Goal: Task Accomplishment & Management: Manage account settings

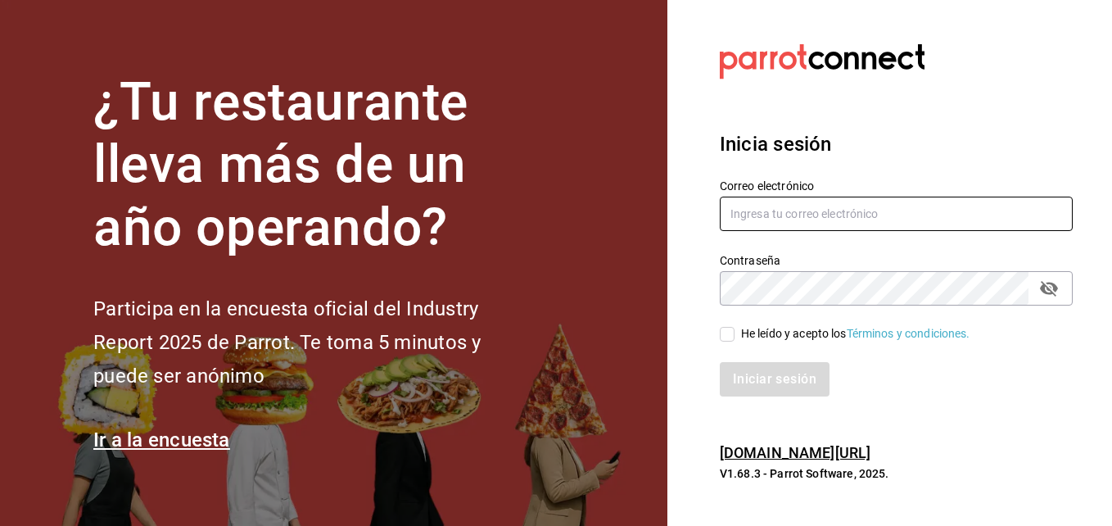
type input "sjoya@flamingosgolf.com.mx"
click at [734, 335] on span "He leído y acepto los Términos y condiciones." at bounding box center [852, 333] width 236 height 17
click at [734, 335] on input "He leído y acepto los Términos y condiciones." at bounding box center [727, 334] width 15 height 15
checkbox input "true"
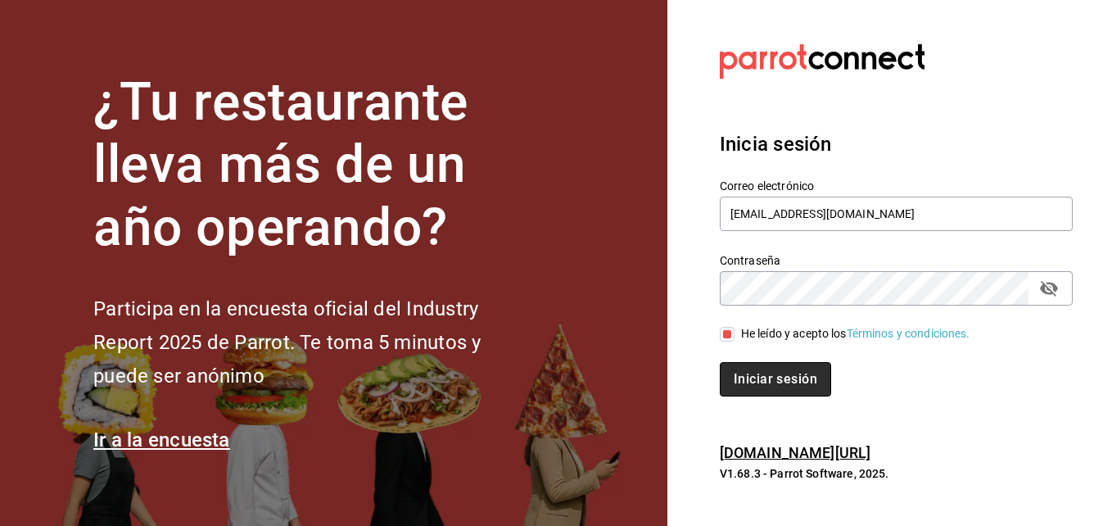
click at [751, 377] on button "Iniciar sesión" at bounding box center [775, 379] width 111 height 34
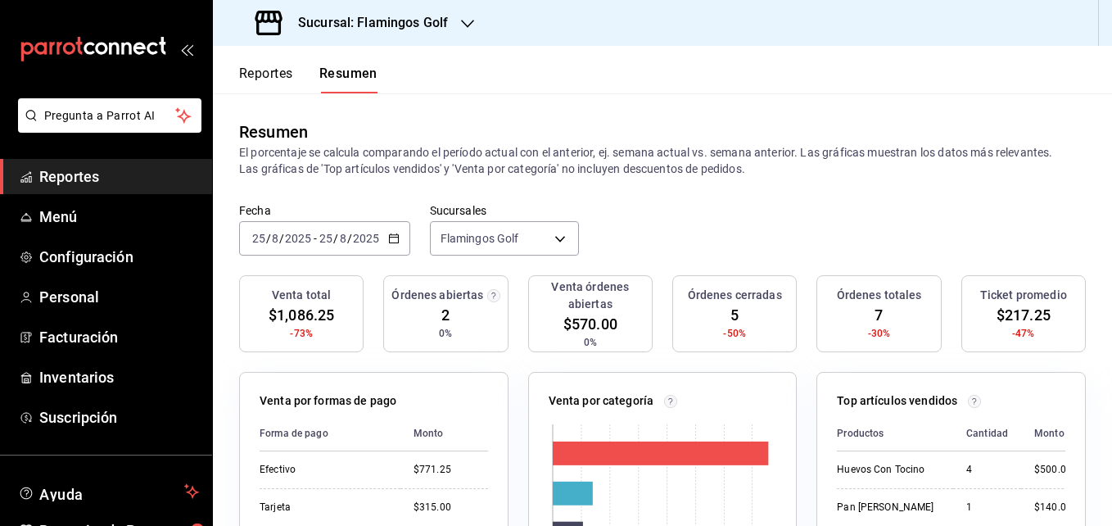
click at [468, 20] on icon "button" at bounding box center [467, 23] width 13 height 13
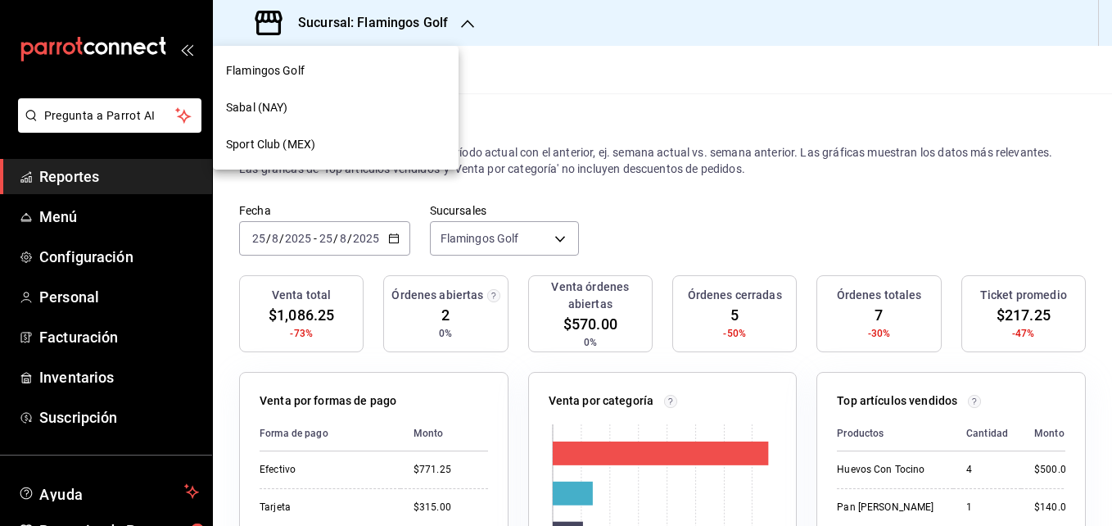
click at [258, 107] on span "Sabal (NAY)" at bounding box center [256, 107] width 61 height 17
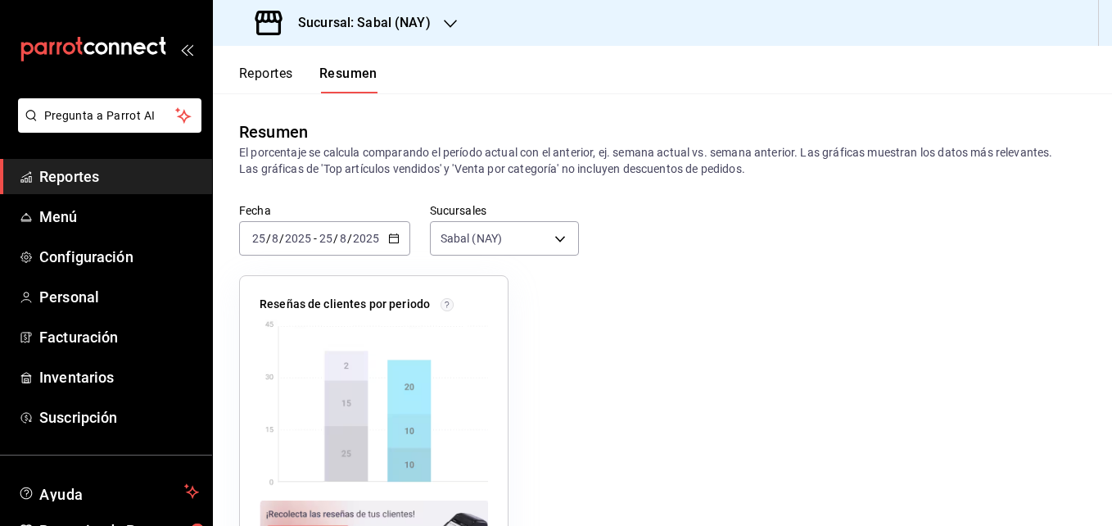
click at [270, 80] on button "Reportes" at bounding box center [266, 79] width 54 height 28
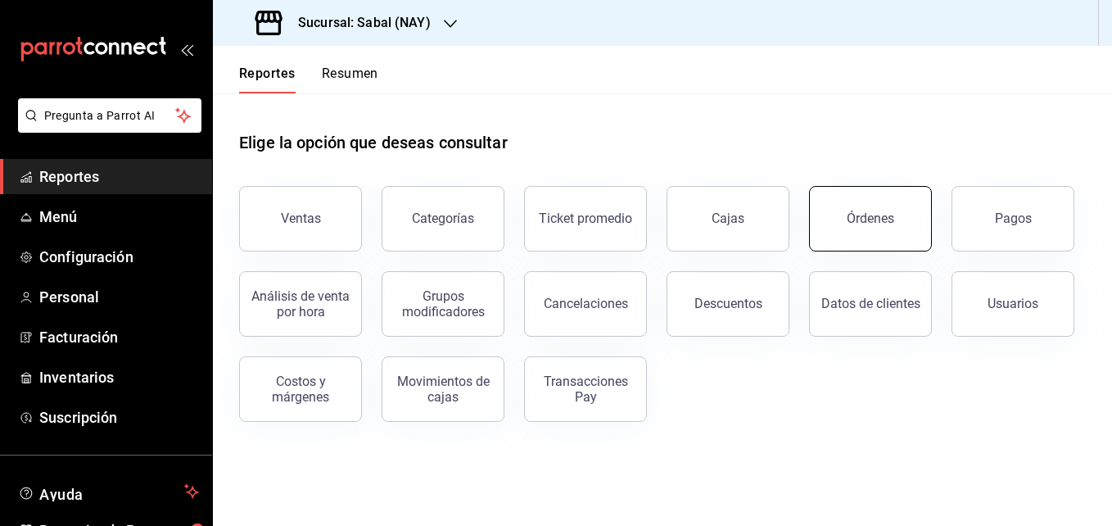
click at [842, 220] on button "Órdenes" at bounding box center [870, 218] width 123 height 65
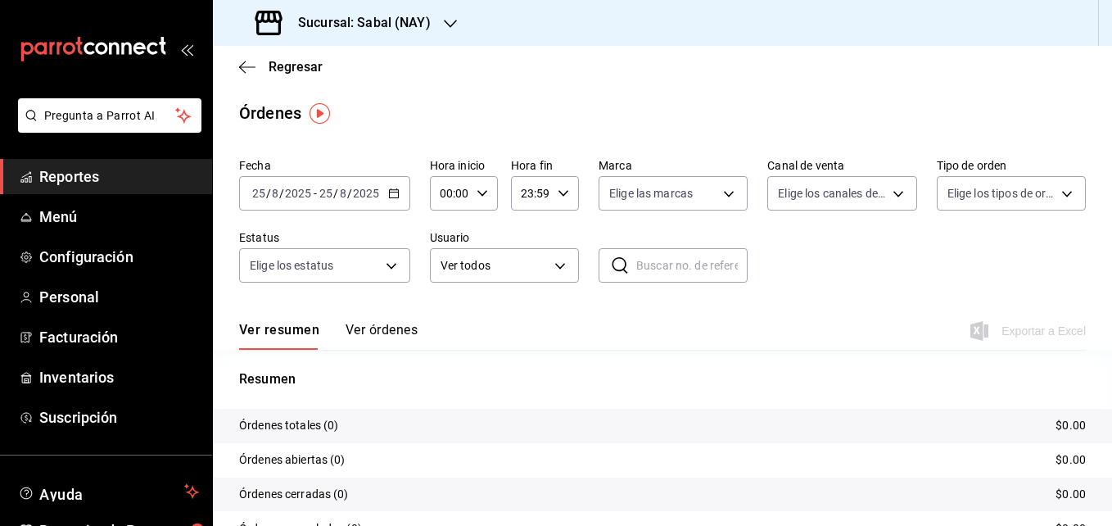
click at [396, 194] on icon "button" at bounding box center [393, 192] width 11 height 11
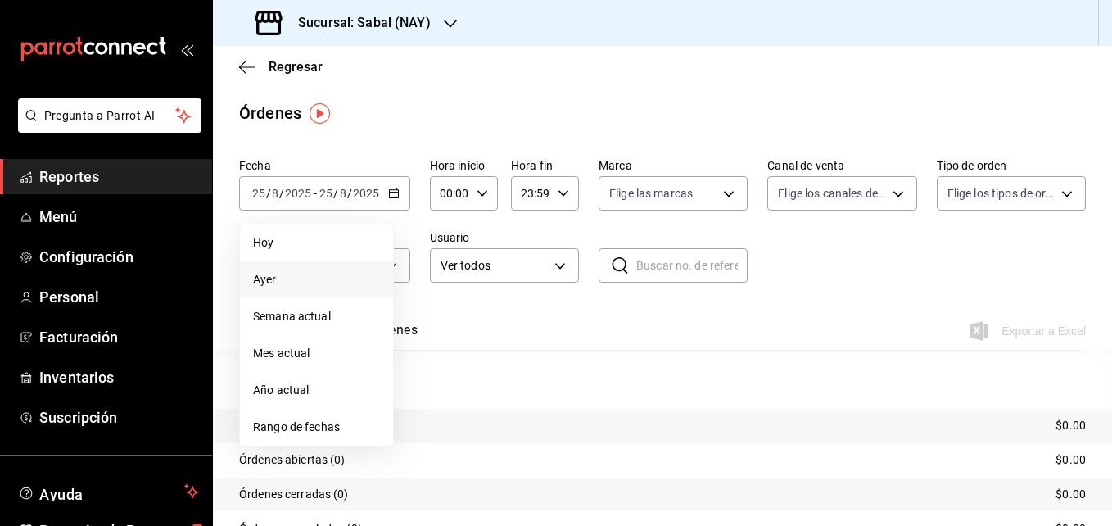
click at [275, 282] on span "Ayer" at bounding box center [316, 279] width 127 height 17
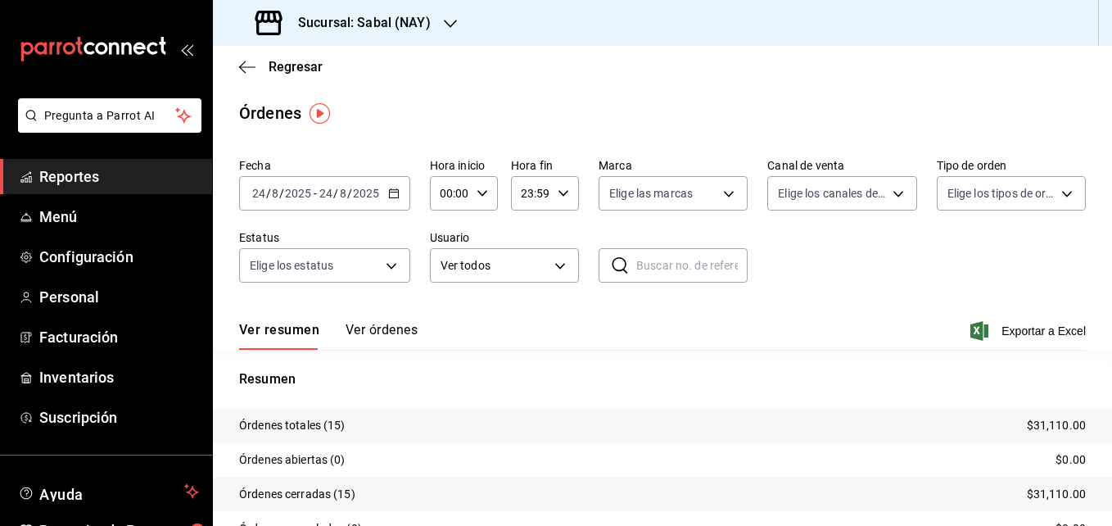
click at [392, 196] on icon "button" at bounding box center [393, 192] width 11 height 11
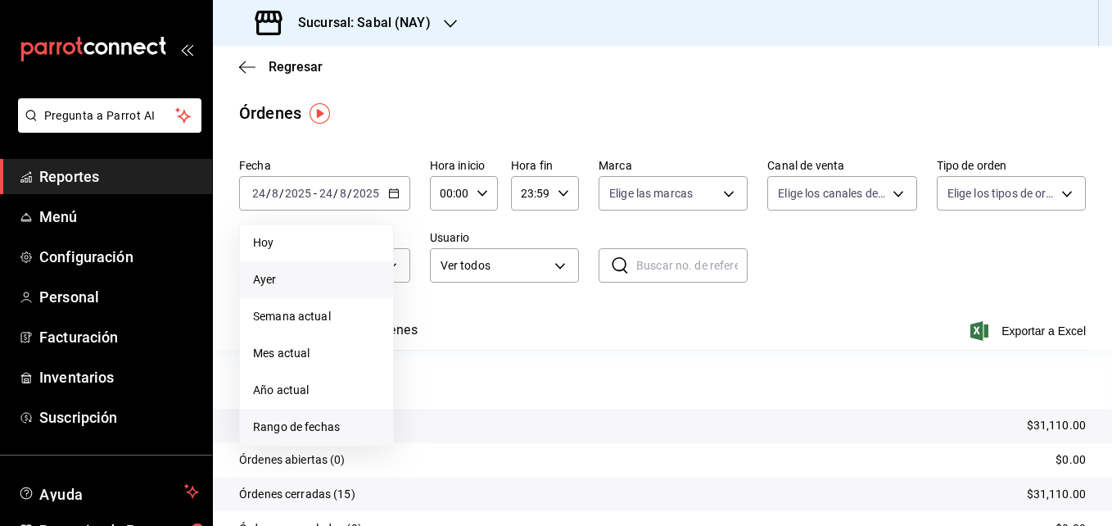
click at [307, 420] on span "Rango de fechas" at bounding box center [316, 426] width 127 height 17
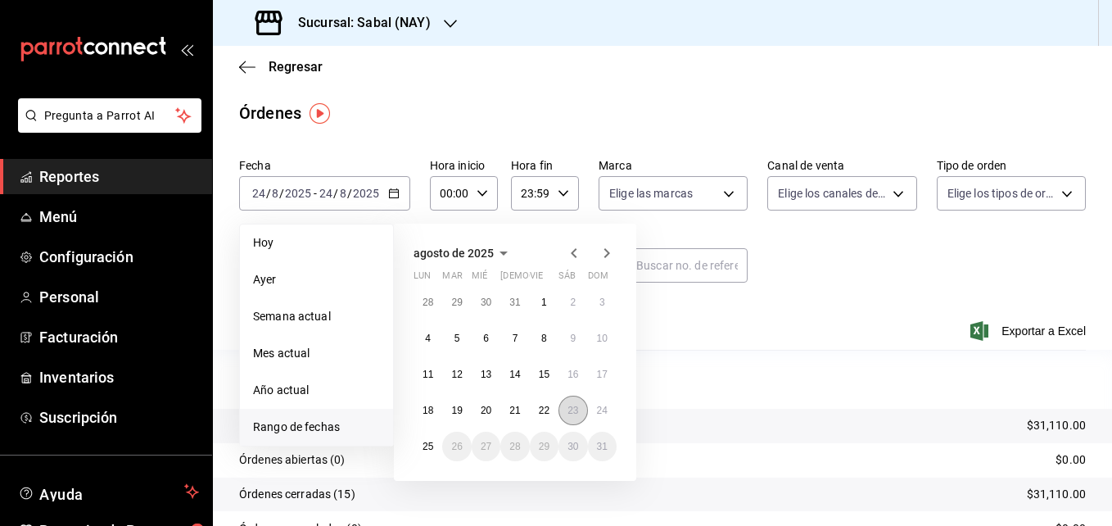
click at [568, 410] on abbr "23" at bounding box center [572, 409] width 11 height 11
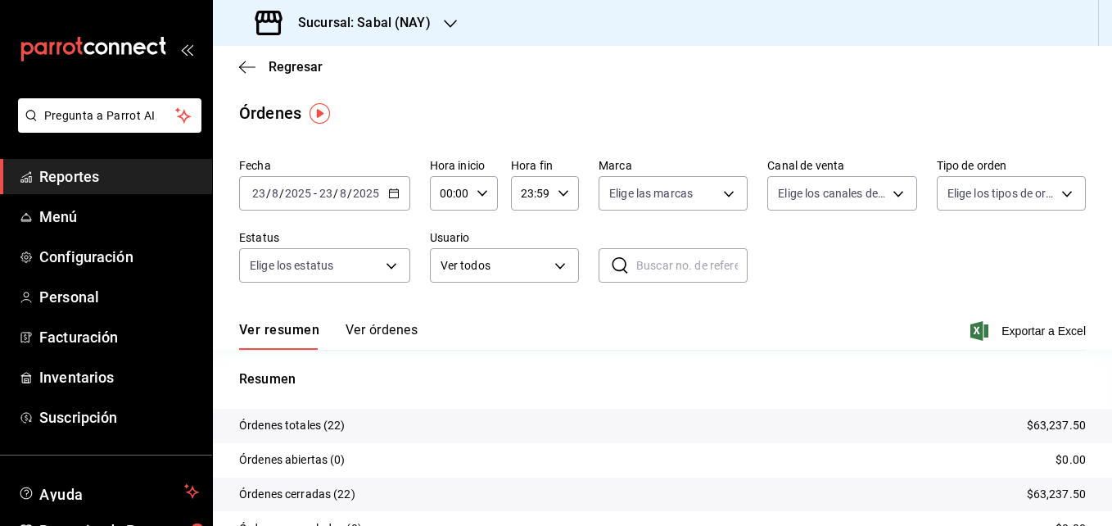
click at [395, 195] on icon "button" at bounding box center [393, 192] width 11 height 11
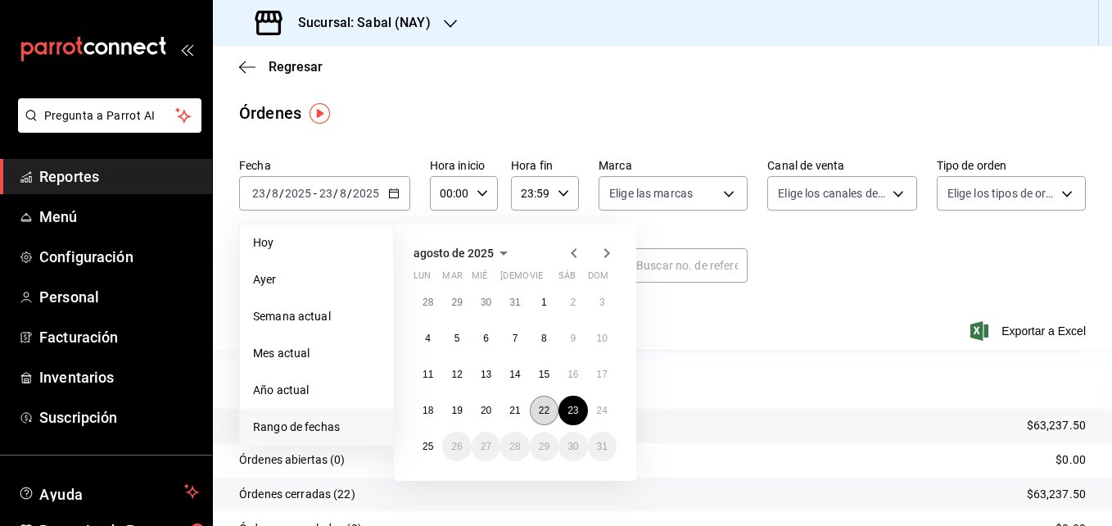
click at [544, 413] on abbr "22" at bounding box center [544, 409] width 11 height 11
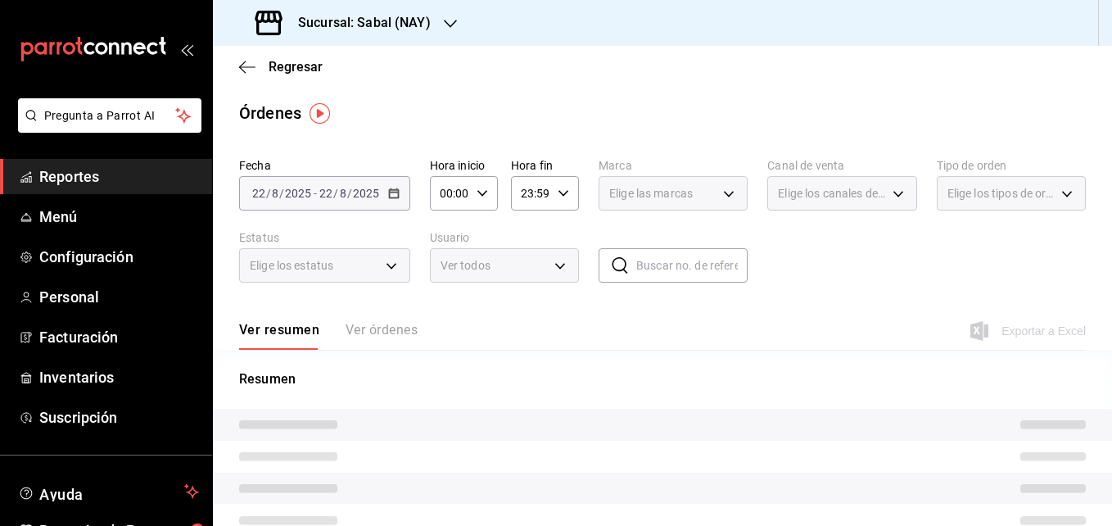
click at [544, 413] on tr at bounding box center [662, 425] width 899 height 32
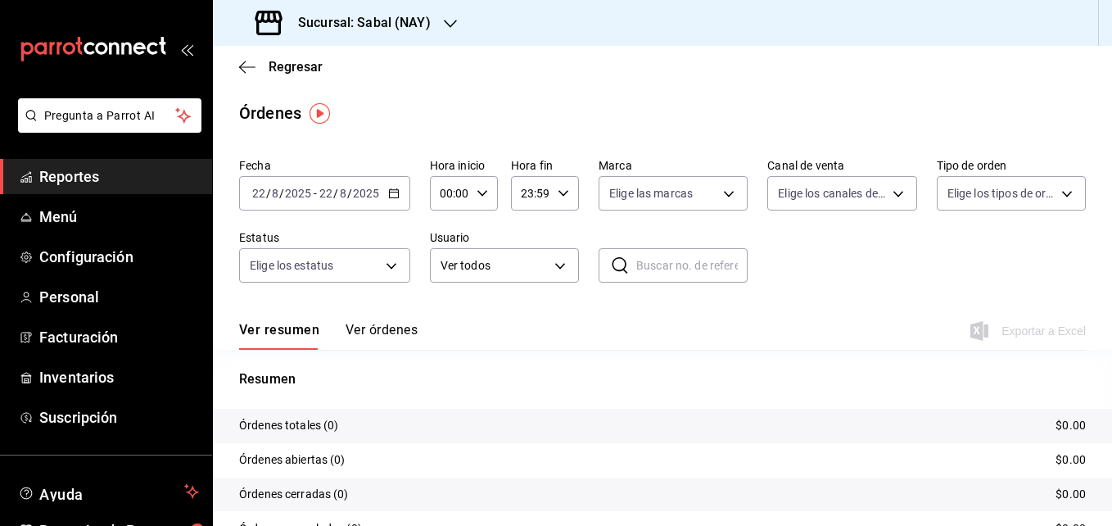
click at [390, 193] on icon "button" at bounding box center [393, 192] width 11 height 11
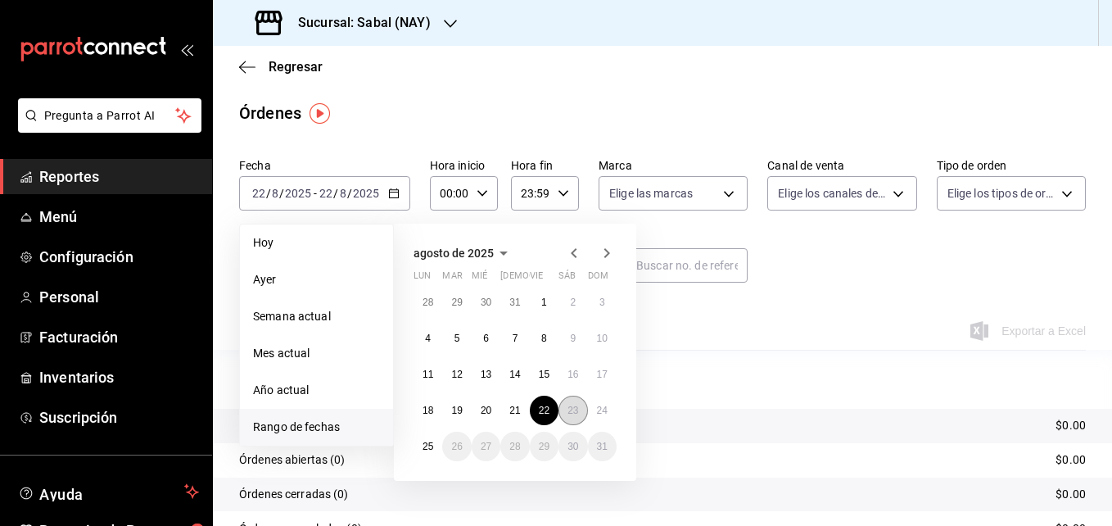
click at [575, 409] on abbr "23" at bounding box center [572, 409] width 11 height 11
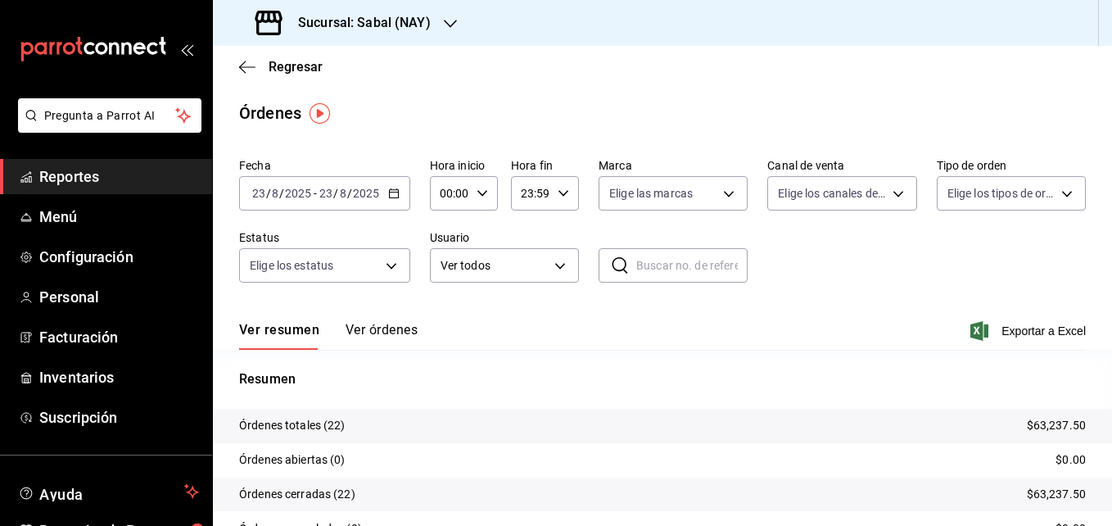
click at [389, 195] on icon "button" at bounding box center [393, 192] width 11 height 11
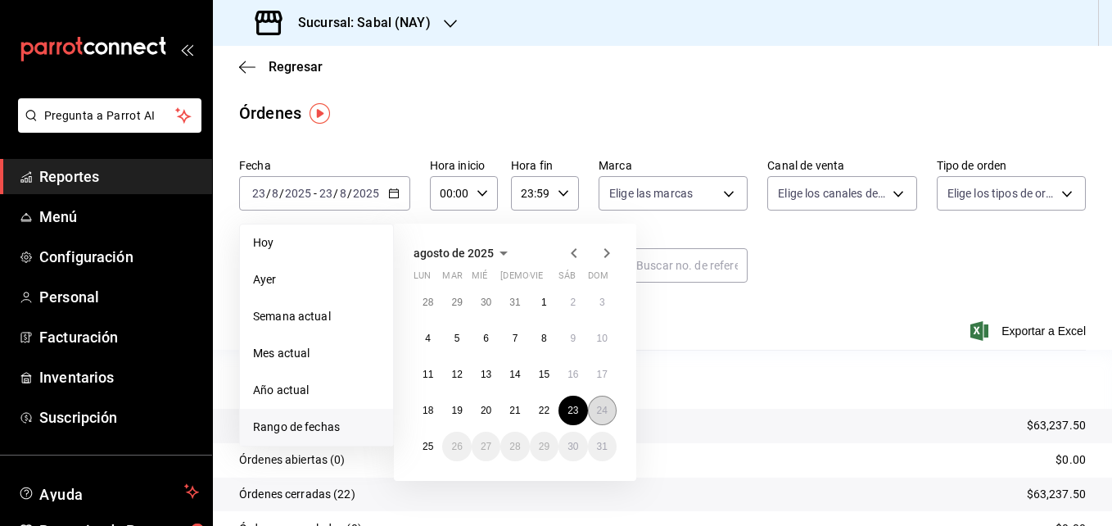
click at [603, 414] on abbr "24" at bounding box center [602, 409] width 11 height 11
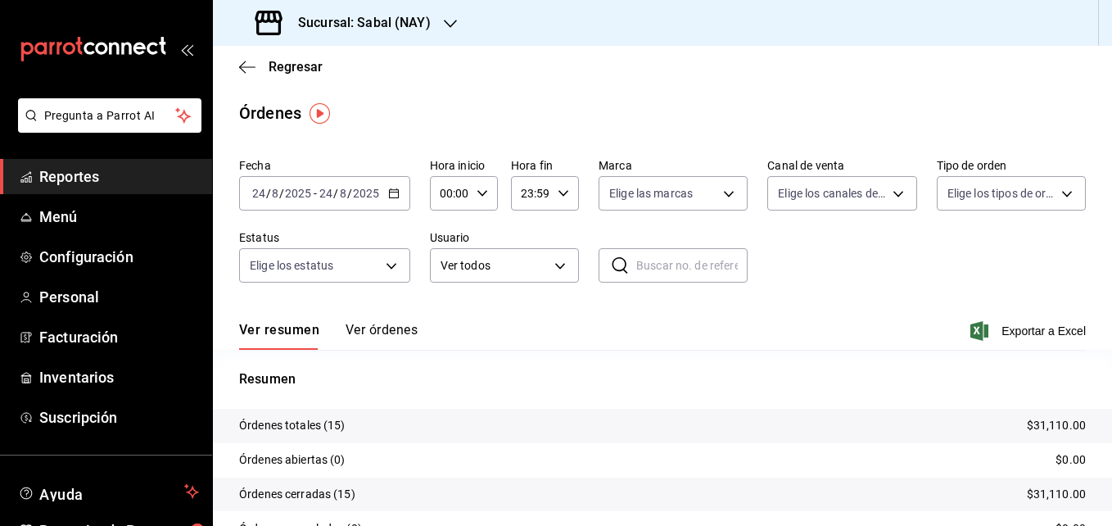
click at [395, 197] on \(Stroke\) "button" at bounding box center [394, 193] width 10 height 9
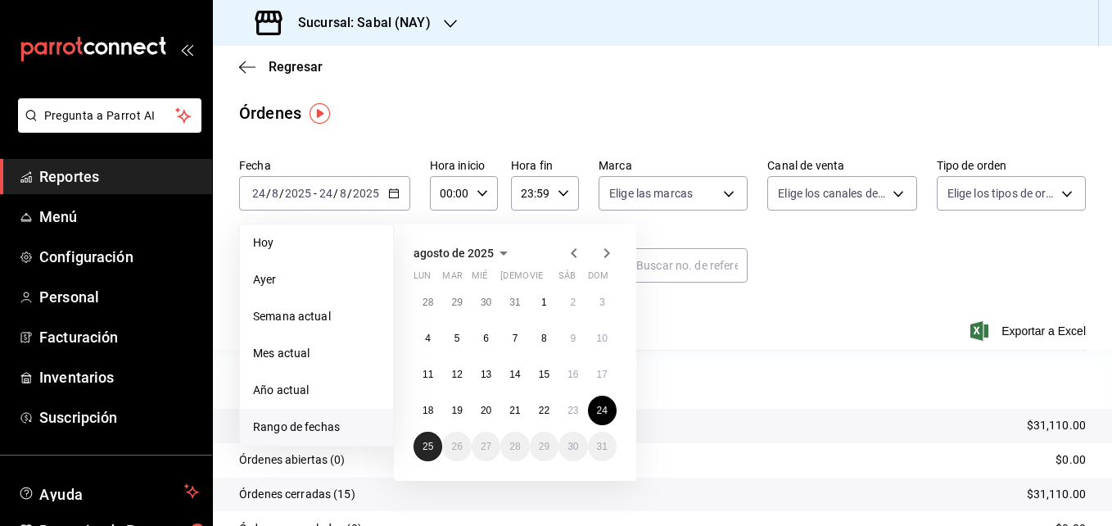
click at [418, 448] on button "25" at bounding box center [427, 445] width 29 height 29
click at [425, 447] on abbr "25" at bounding box center [427, 445] width 11 height 11
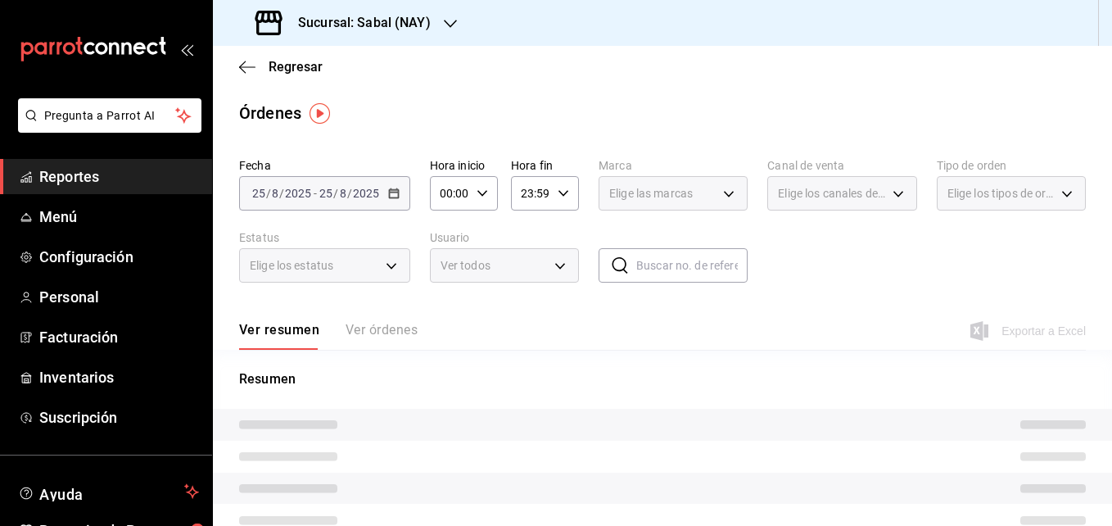
click at [425, 447] on tr at bounding box center [662, 456] width 899 height 32
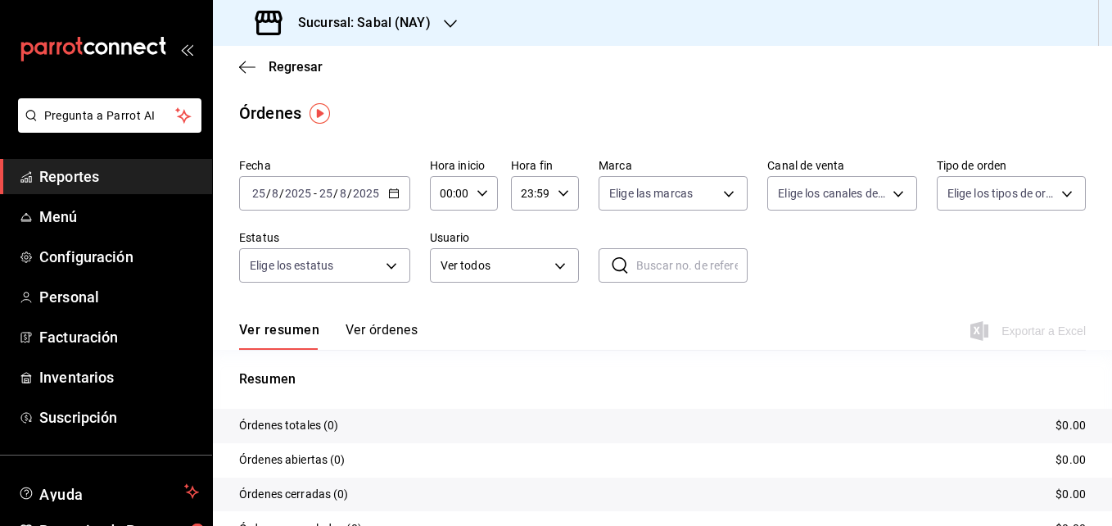
click at [391, 194] on icon "button" at bounding box center [393, 192] width 11 height 11
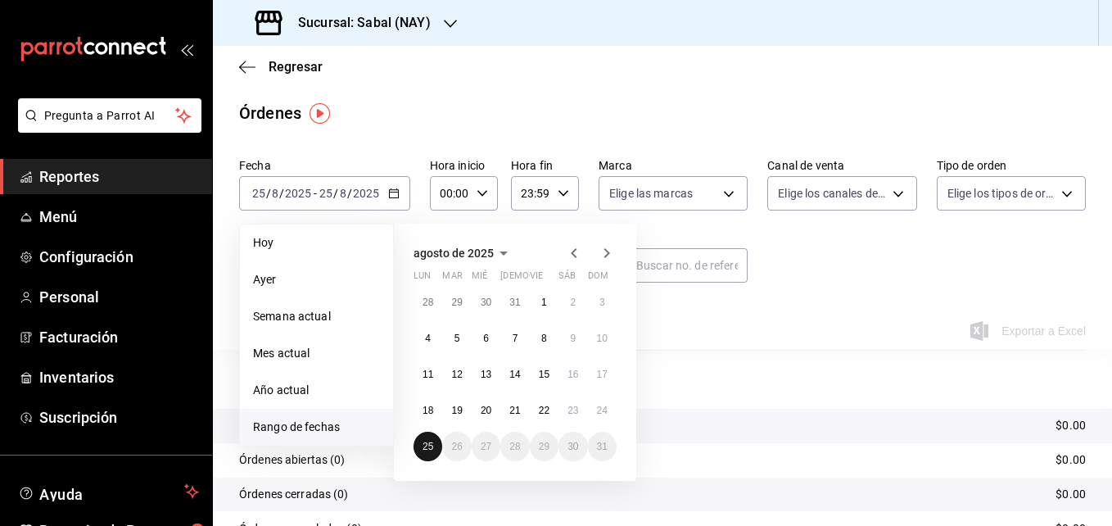
click at [424, 445] on abbr "25" at bounding box center [427, 445] width 11 height 11
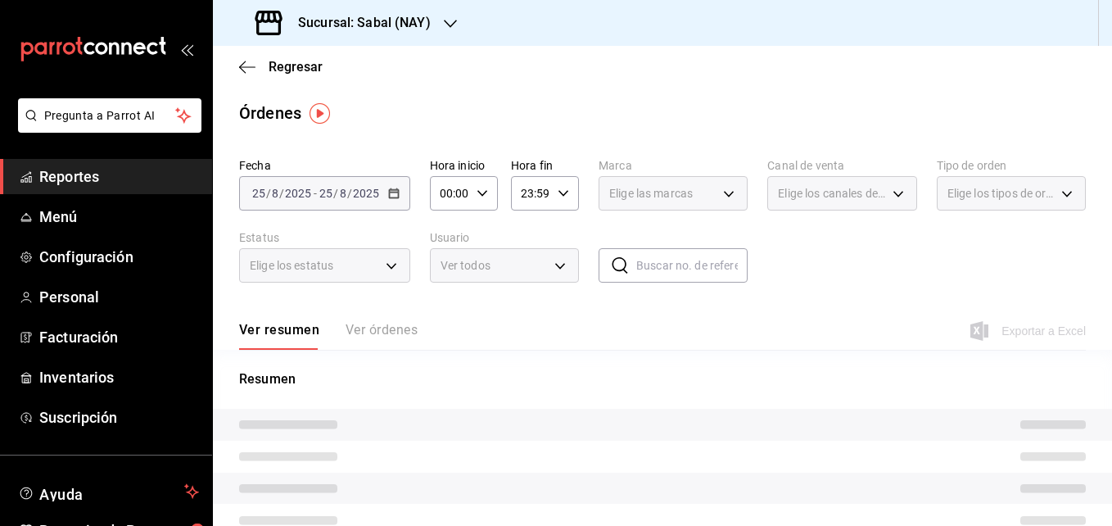
click at [424, 445] on tr at bounding box center [662, 456] width 899 height 32
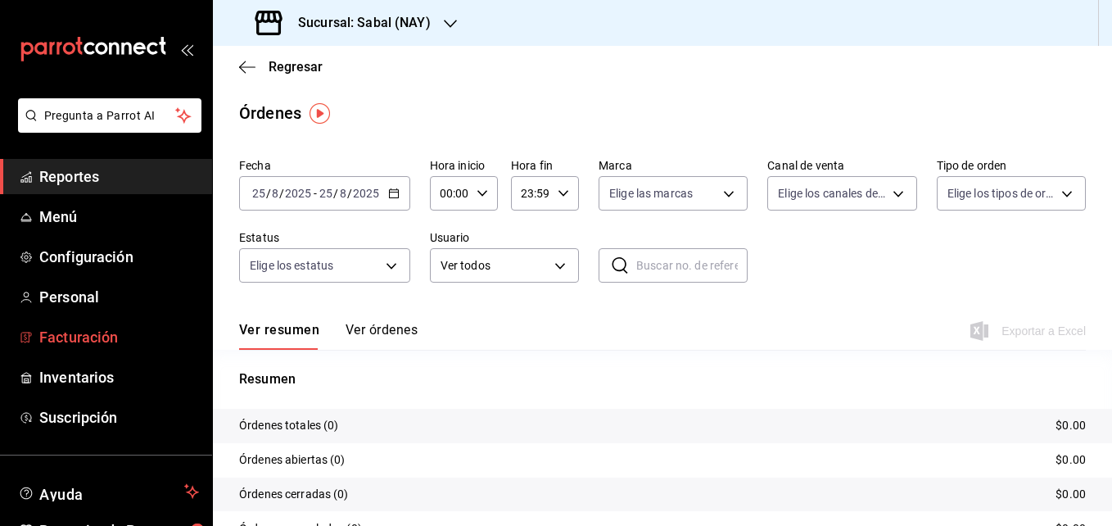
click at [96, 339] on span "Facturación" at bounding box center [119, 337] width 160 height 22
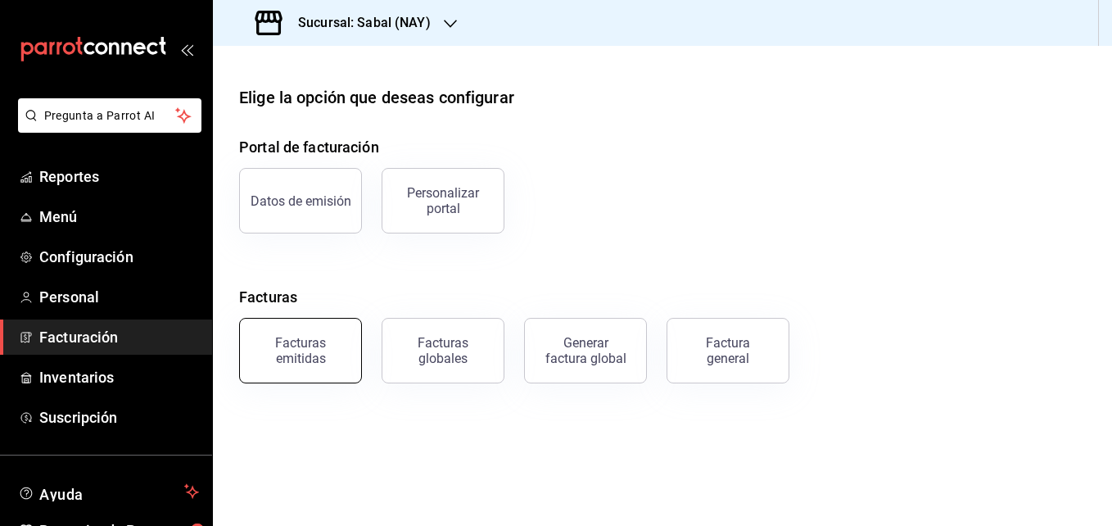
click at [307, 359] on div "Facturas emitidas" at bounding box center [301, 350] width 102 height 31
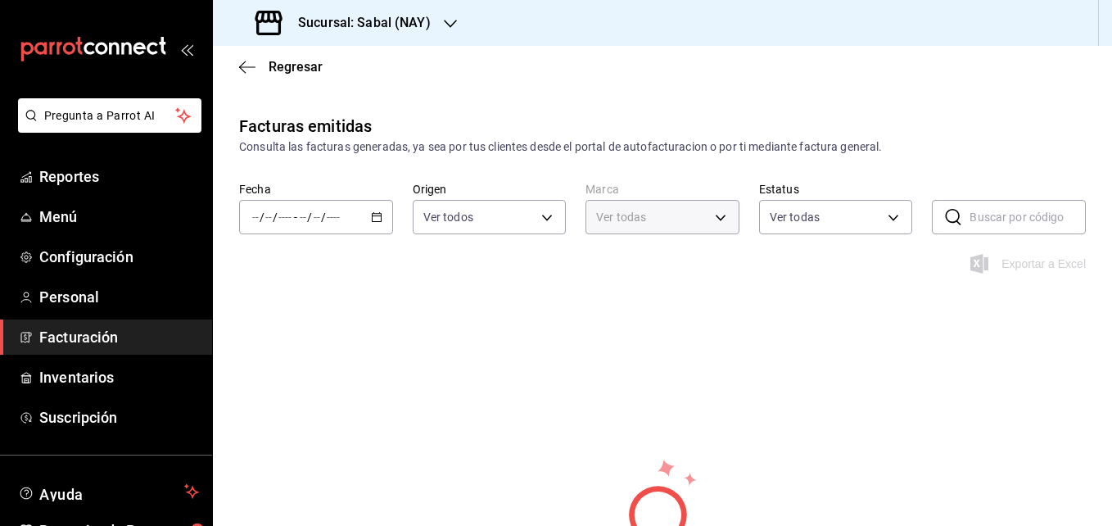
type input "7bb9fc4a-963e-4e00-9402-9ac56289446f"
click at [371, 215] on icon "button" at bounding box center [376, 216] width 11 height 11
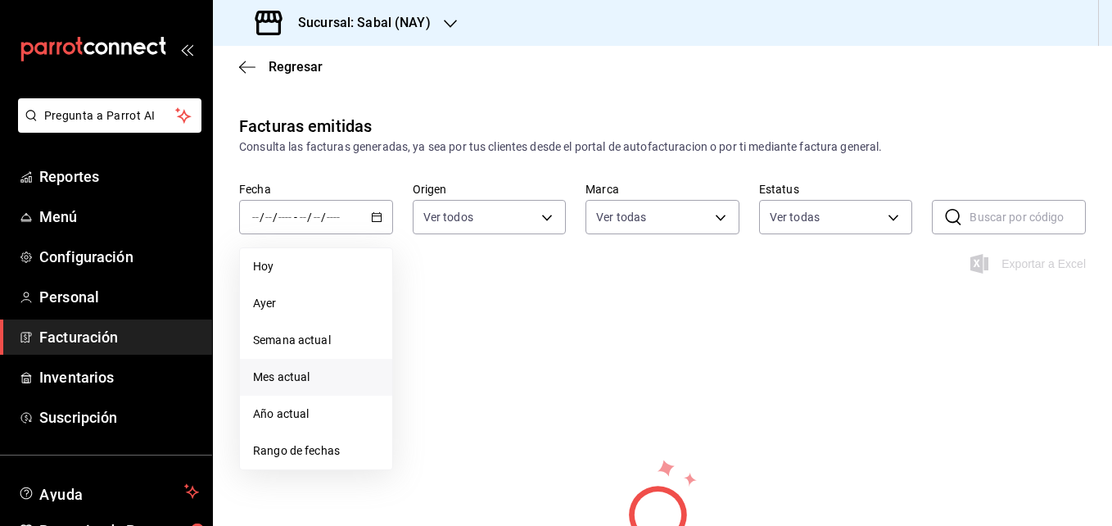
click at [294, 380] on span "Mes actual" at bounding box center [316, 376] width 126 height 17
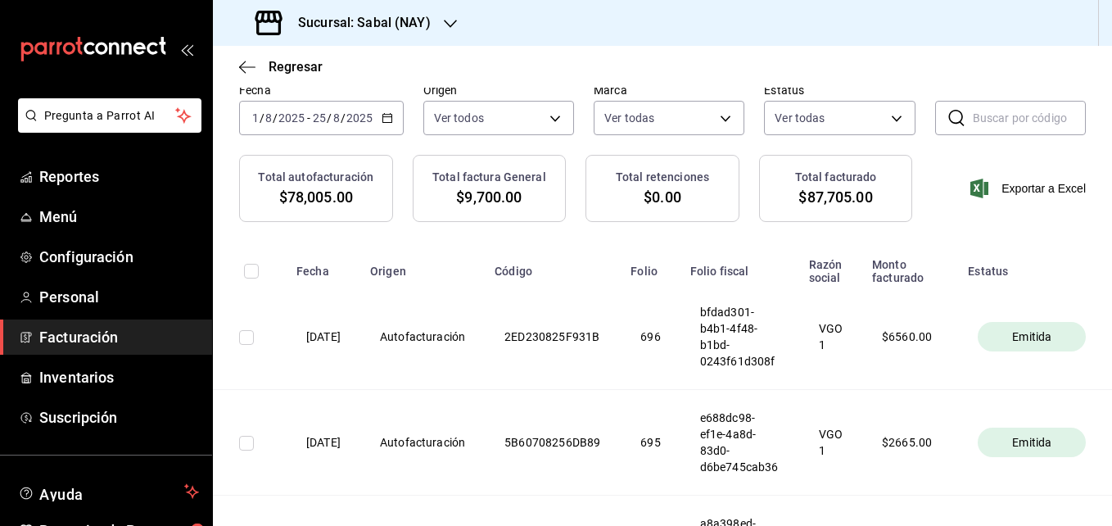
scroll to position [19, 0]
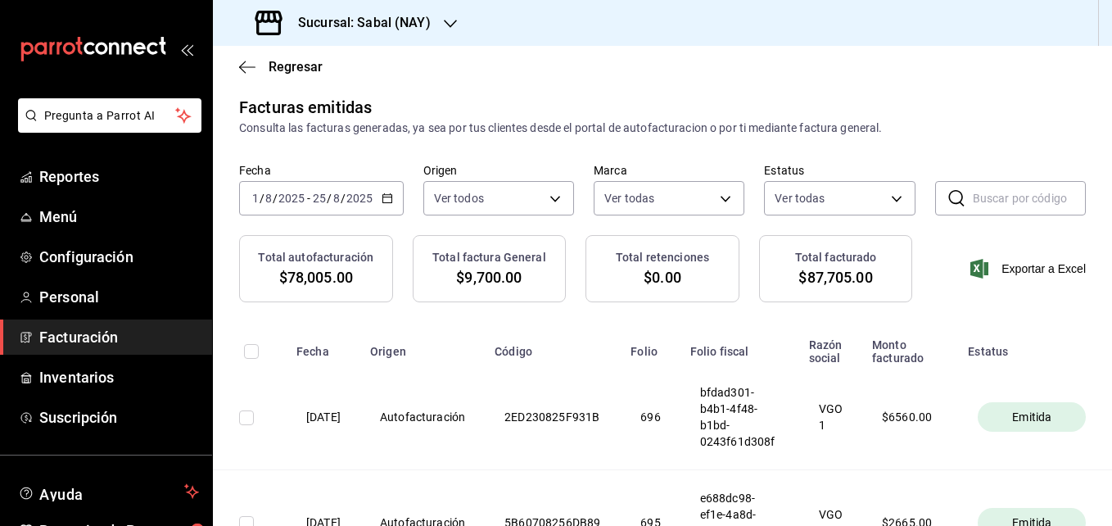
click at [448, 25] on icon "button" at bounding box center [450, 23] width 13 height 13
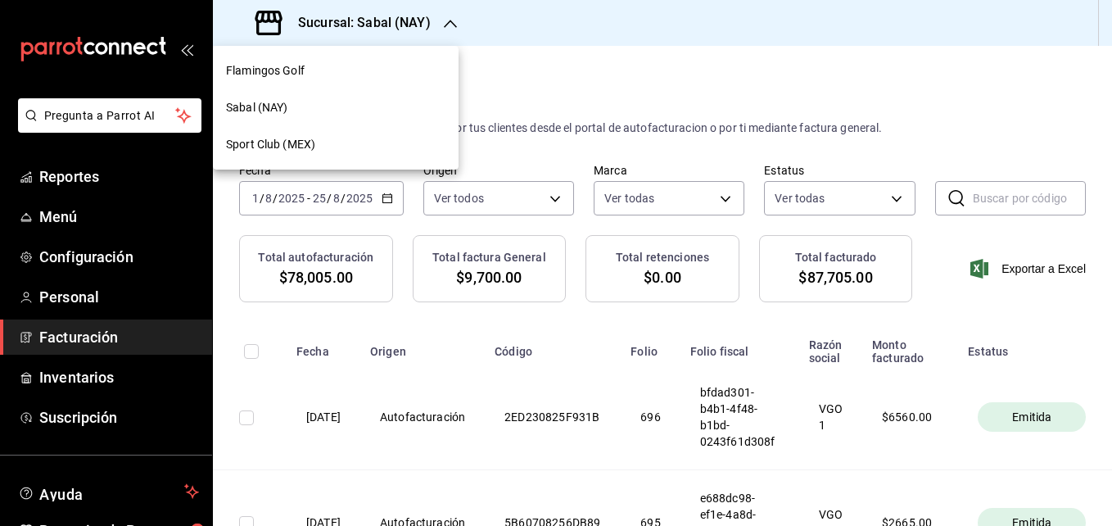
click at [291, 73] on span "Flamingos Golf" at bounding box center [265, 70] width 79 height 17
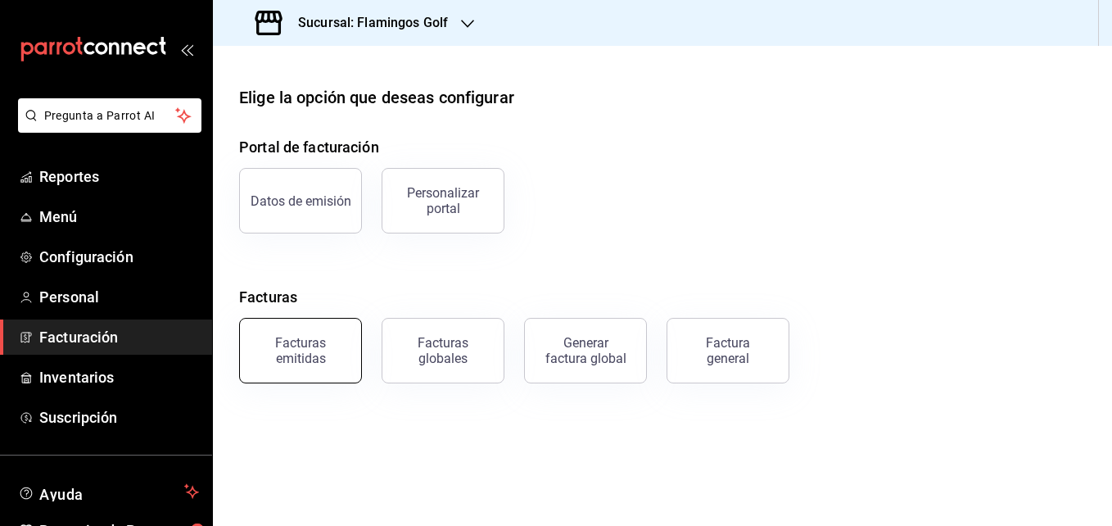
click at [299, 369] on button "Facturas emitidas" at bounding box center [300, 350] width 123 height 65
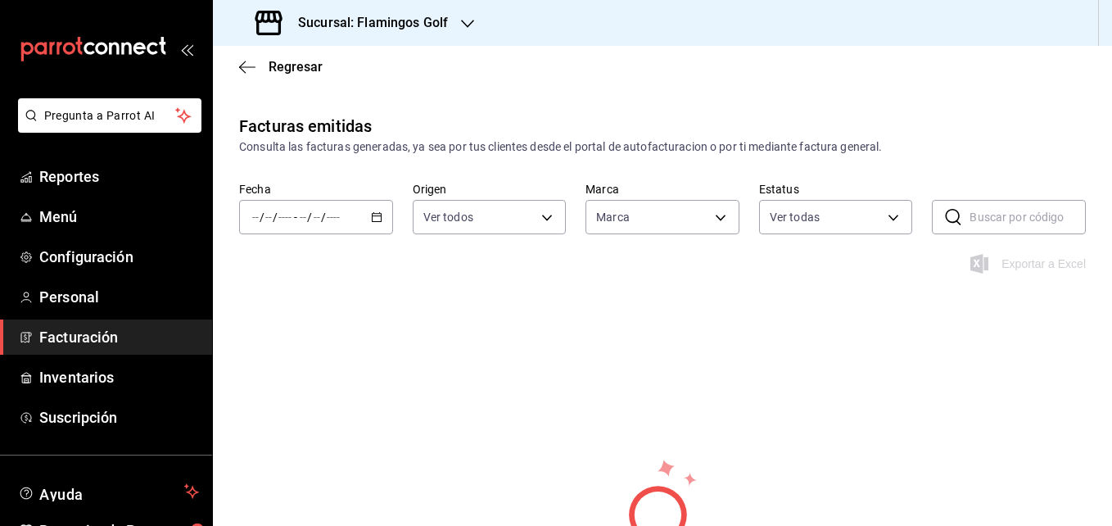
type input "fcb6ad62-2d7c-4c8d-a7b9-f3ea60482d45"
click at [372, 222] on \(Stroke\) "button" at bounding box center [377, 217] width 10 height 9
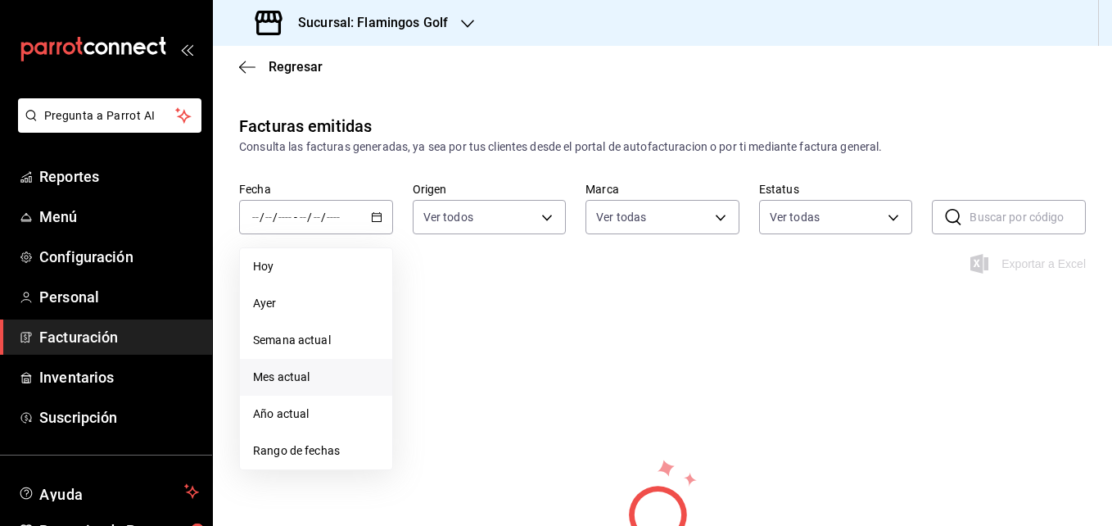
click at [291, 372] on span "Mes actual" at bounding box center [316, 376] width 126 height 17
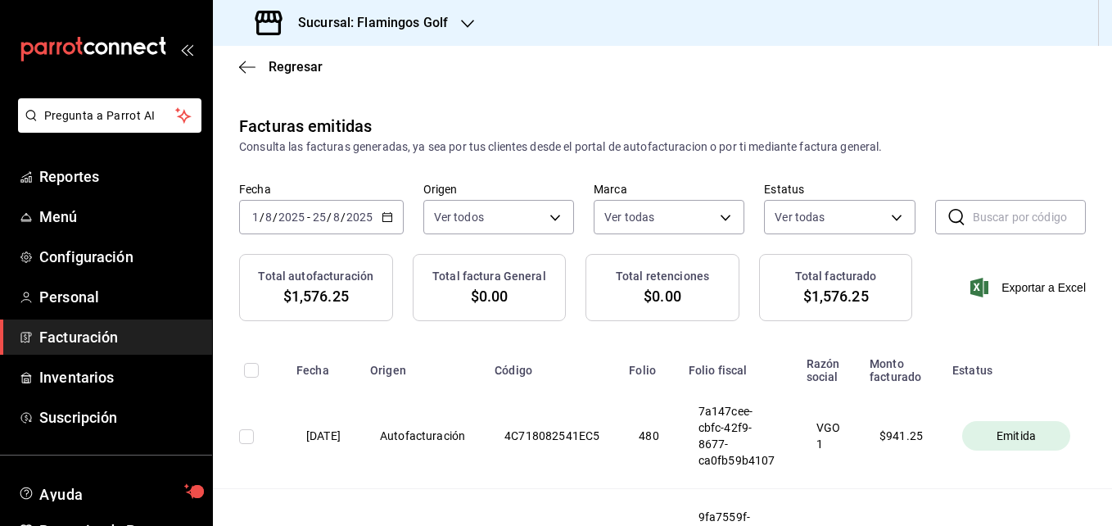
scroll to position [93, 0]
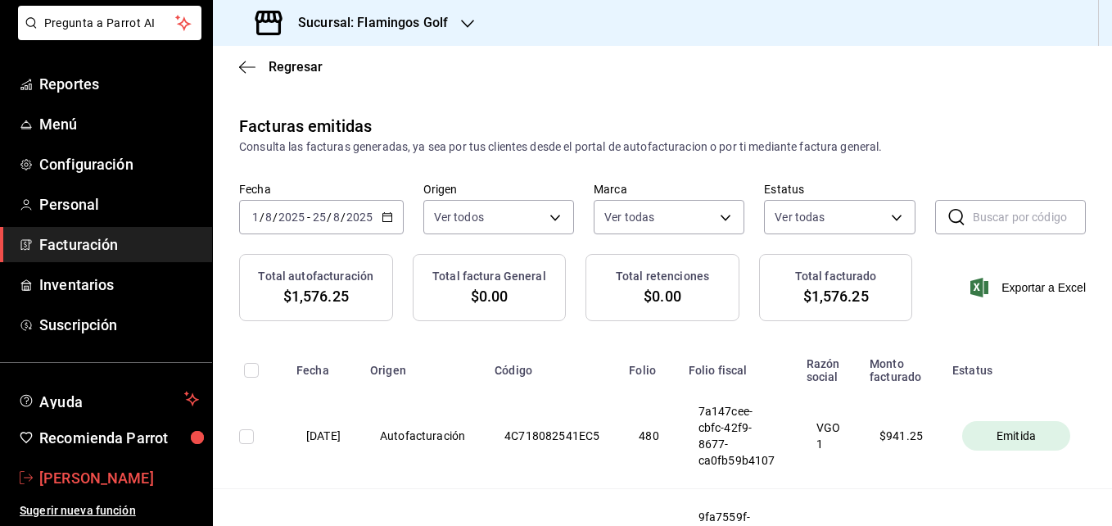
click at [94, 476] on span "[PERSON_NAME]" at bounding box center [119, 478] width 160 height 22
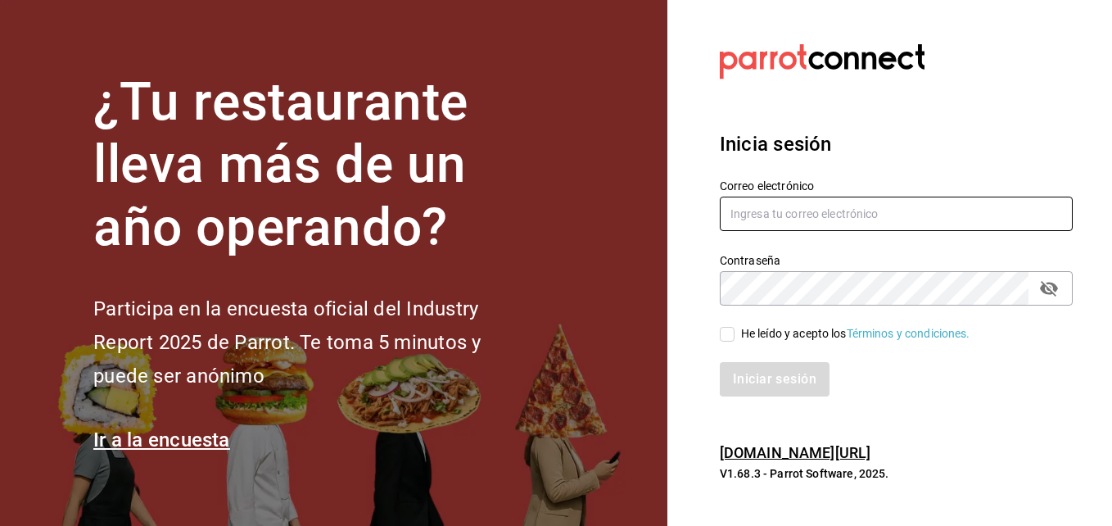
type input "[EMAIL_ADDRESS][DOMAIN_NAME]"
